Goal: Use online tool/utility: Use online tool/utility

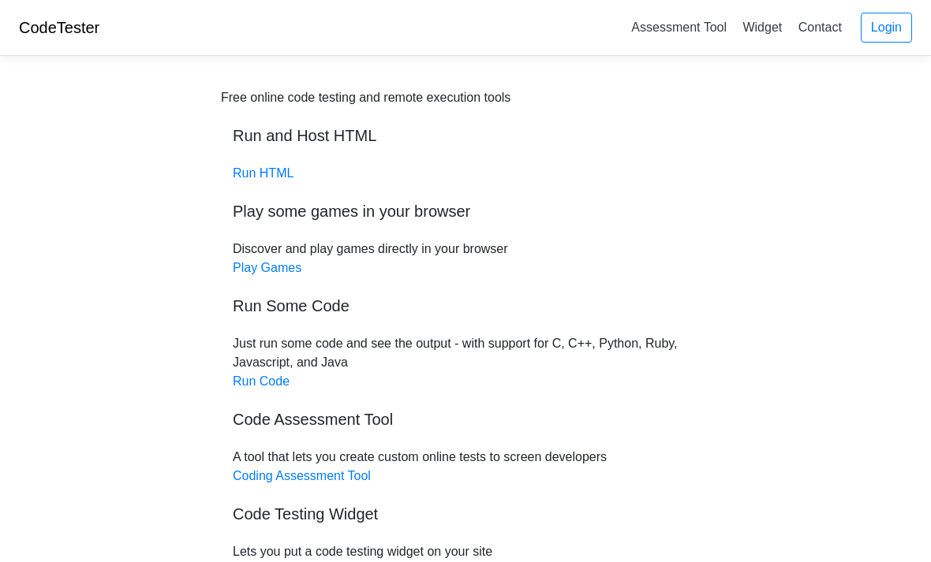
click at [275, 377] on link "Run Code" at bounding box center [261, 381] width 57 height 13
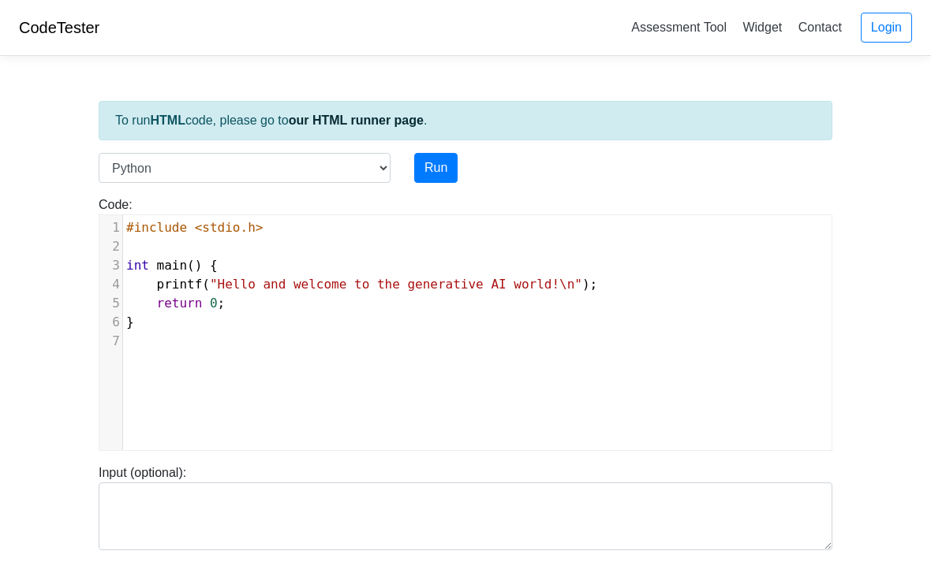
scroll to position [9, 0]
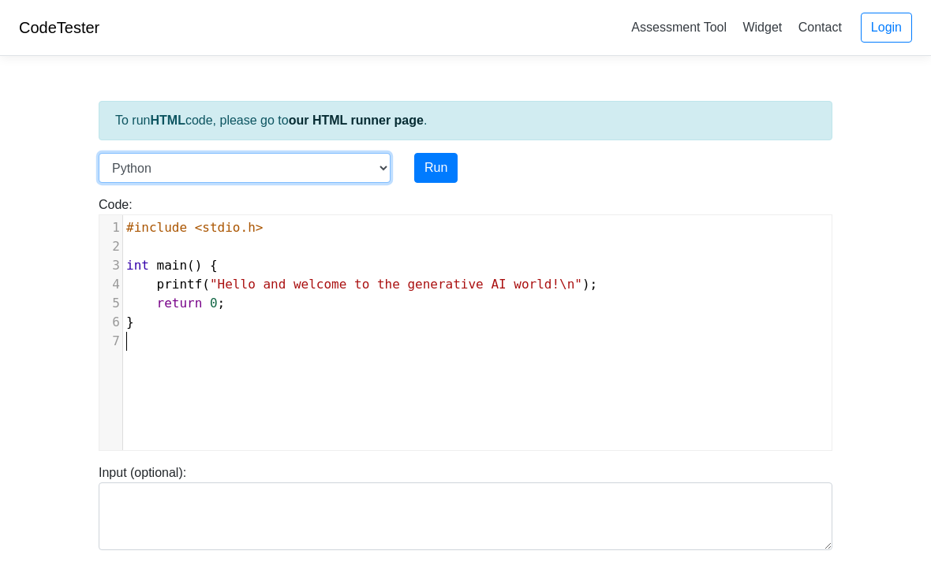
click at [342, 177] on select "C C++ Go Java Javascript Python Ruby" at bounding box center [245, 168] width 292 height 30
select select "c"
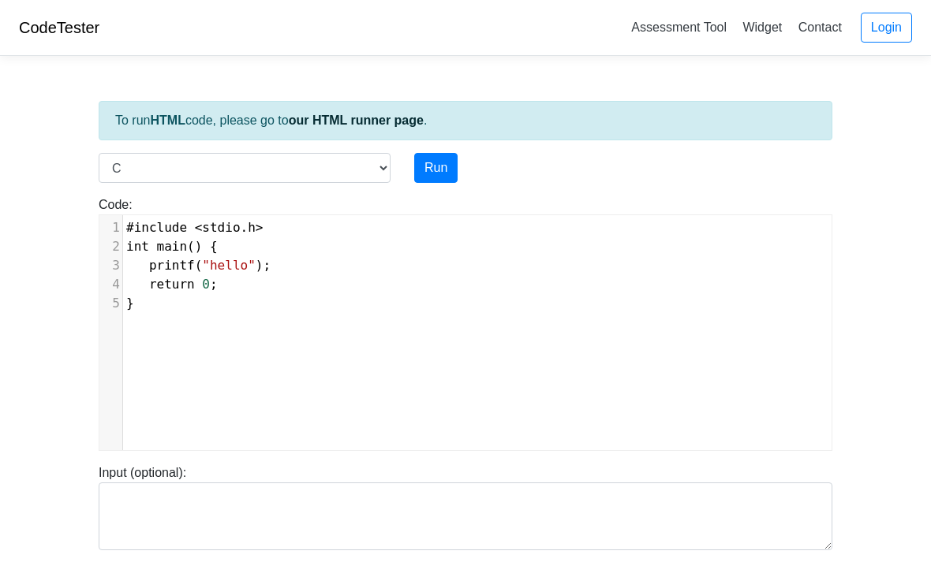
click at [445, 159] on button "Run" at bounding box center [435, 168] width 43 height 30
type input "[URL][DOMAIN_NAME]"
type textarea "Stdout: hello"
click at [441, 161] on button "Run" at bounding box center [435, 168] width 43 height 30
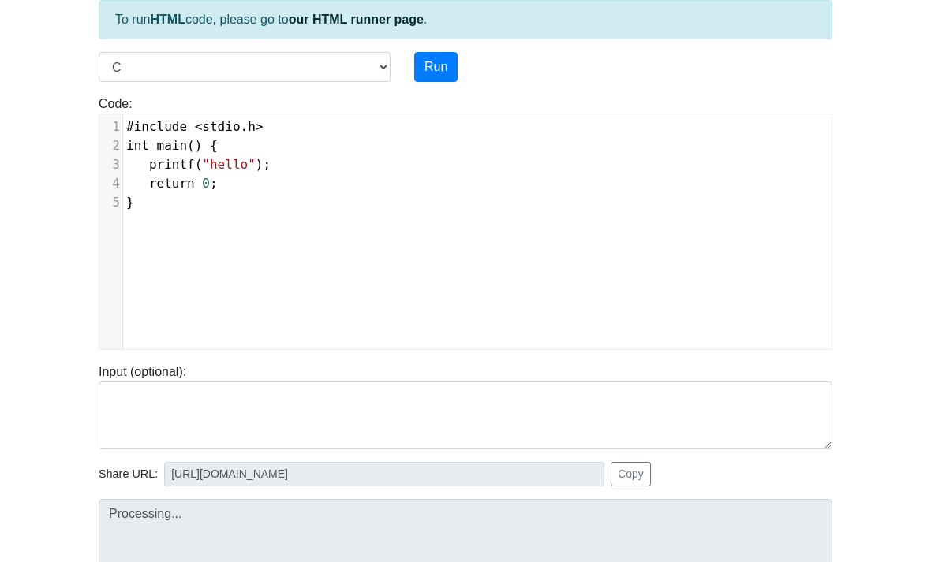
type input "[URL][DOMAIN_NAME]"
type textarea "Stdout: hello"
